Goal: Task Accomplishment & Management: Use online tool/utility

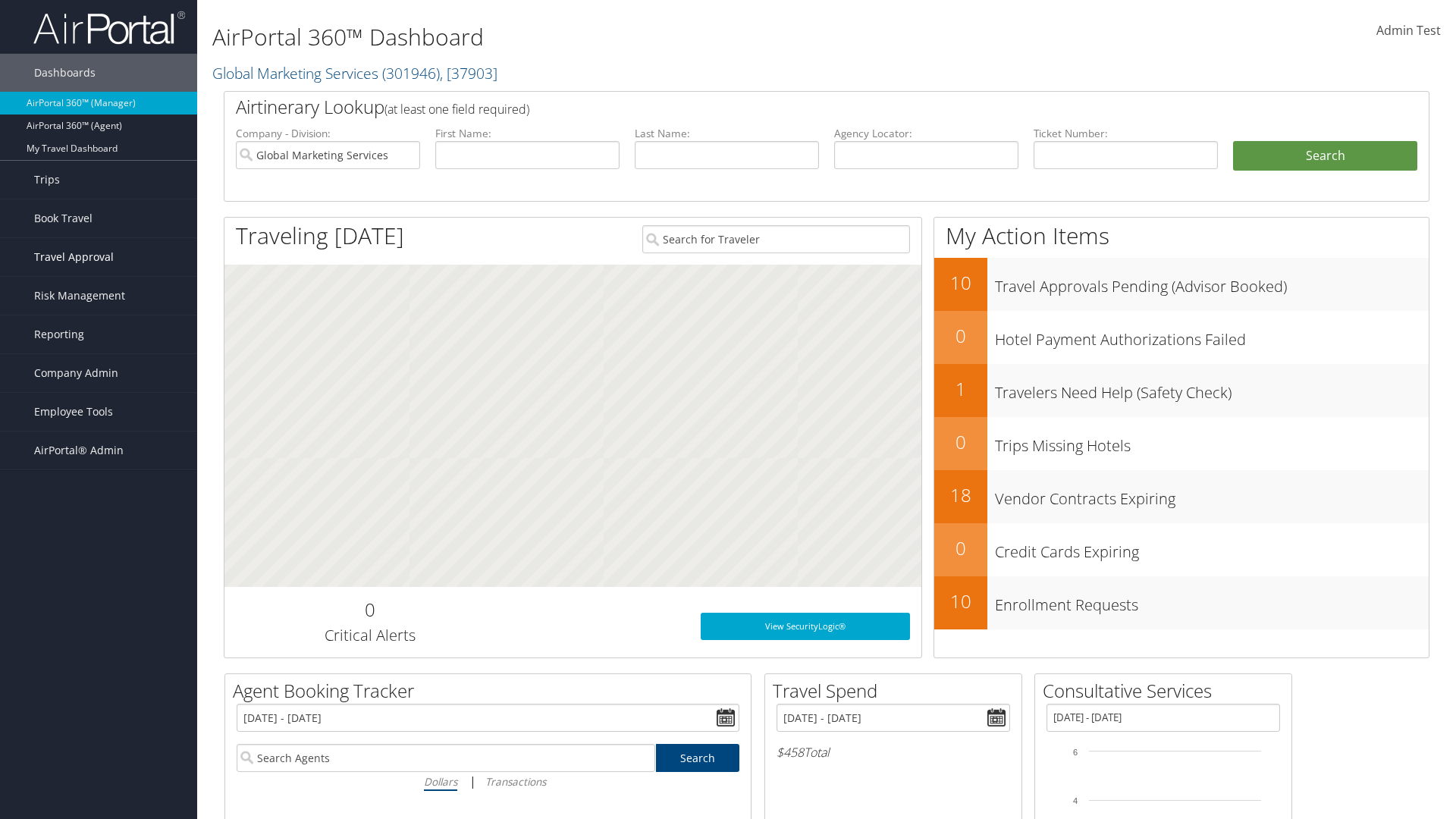
click at [99, 257] on span "Travel Approval" at bounding box center [73, 256] width 80 height 38
click at [99, 287] on link "Pending Trip Approvals" at bounding box center [98, 287] width 197 height 22
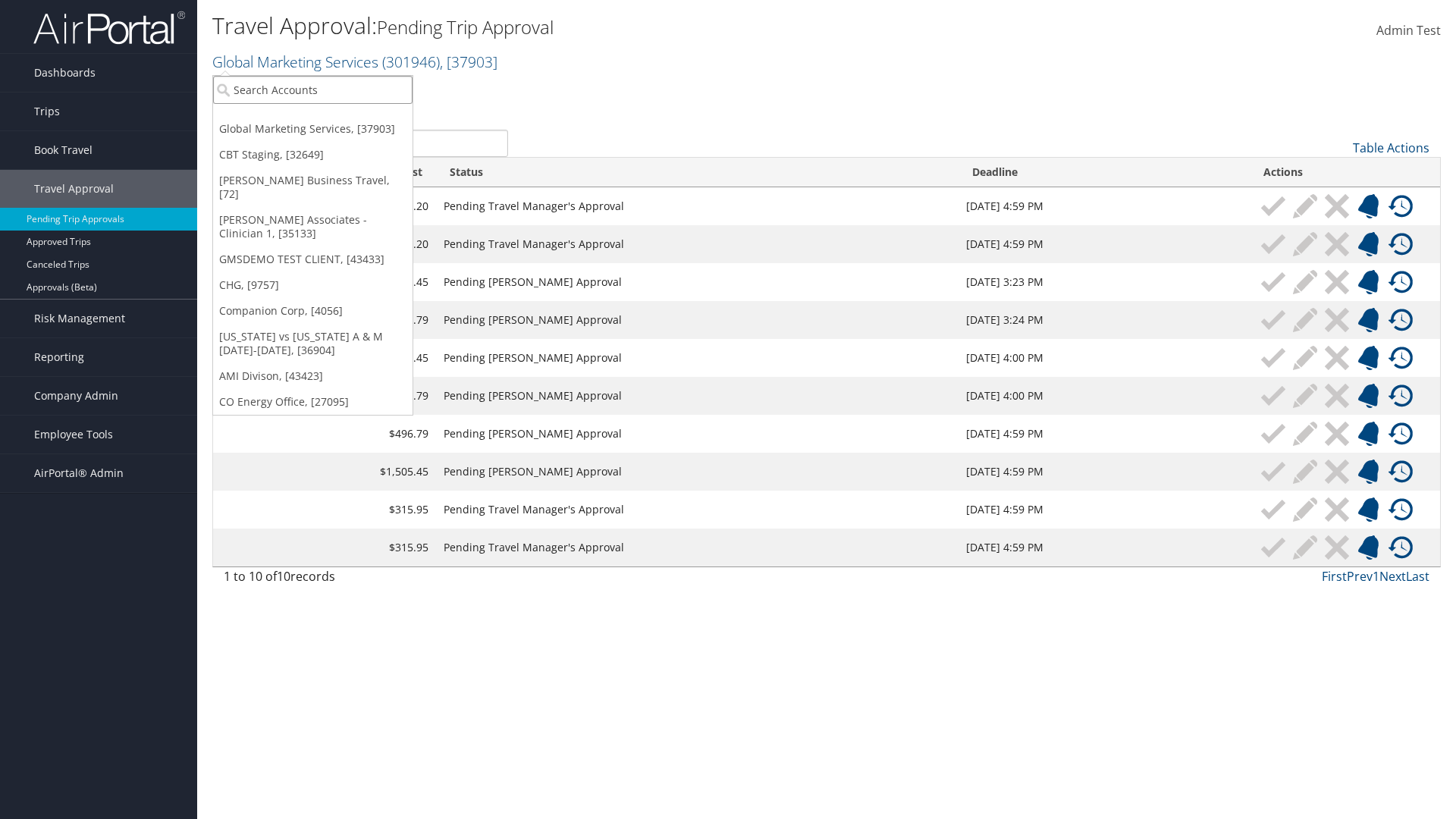
click at [313, 90] on input "search" at bounding box center [313, 90] width 199 height 28
type input "Global Marketing Services"
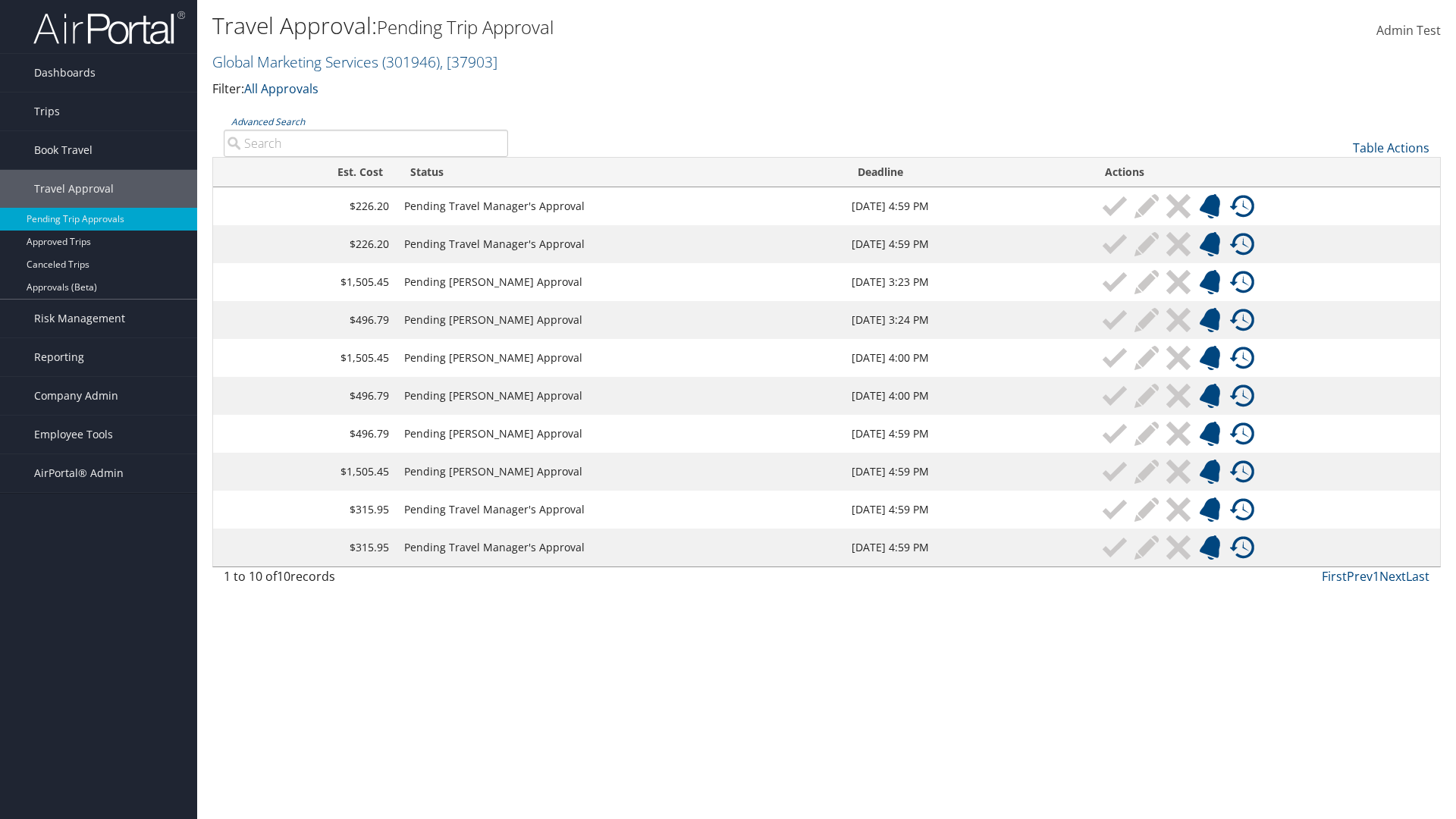
click at [365, 143] on input "Advanced Search" at bounding box center [366, 143] width 284 height 27
type input "Denver"
